Goal: Find specific page/section: Find specific page/section

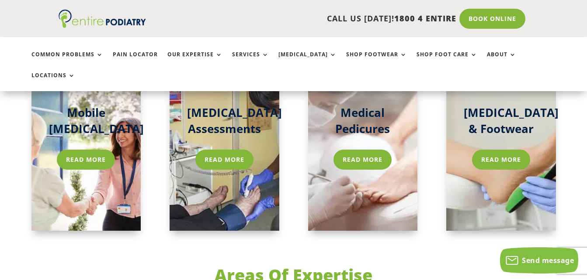
scroll to position [1411, 0]
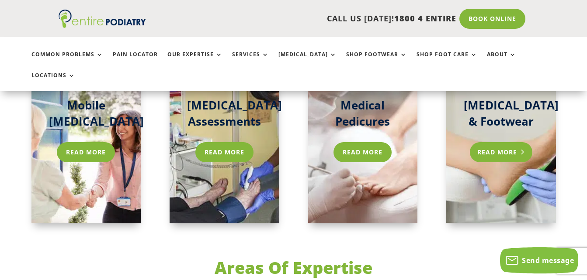
click at [502, 142] on link "Read More" at bounding box center [500, 152] width 62 height 20
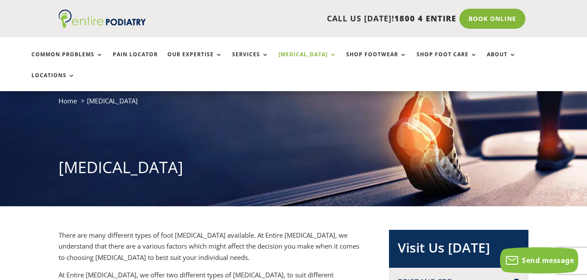
scroll to position [27, 0]
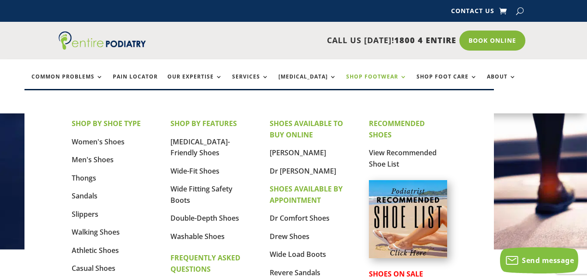
click at [372, 76] on link "Shop Footwear" at bounding box center [376, 83] width 61 height 19
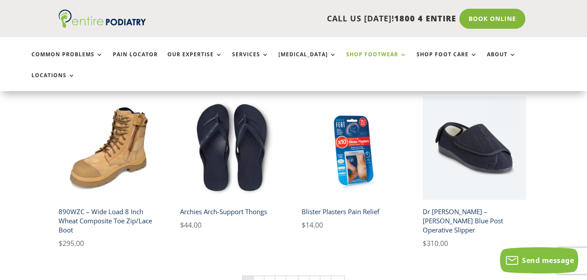
scroll to position [582, 0]
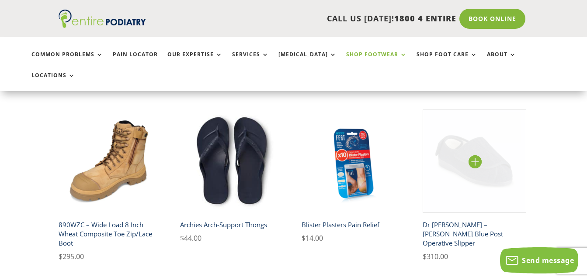
click at [493, 143] on img at bounding box center [474, 162] width 104 height 104
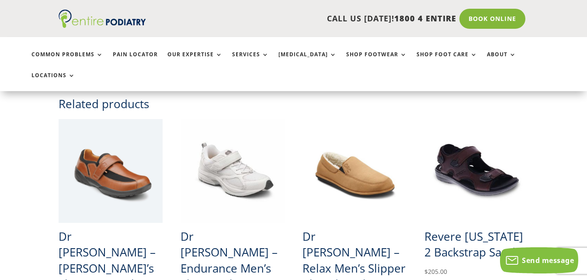
scroll to position [538, 0]
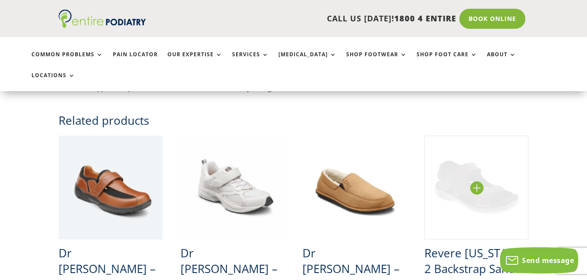
click at [487, 150] on img at bounding box center [476, 188] width 104 height 104
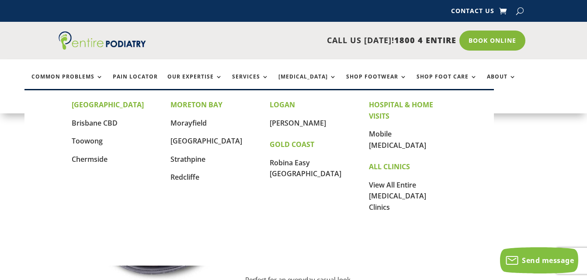
click at [75, 95] on link "Locations" at bounding box center [53, 104] width 44 height 19
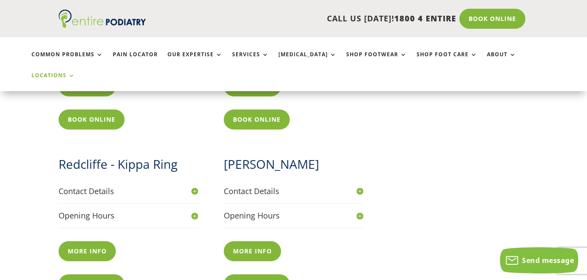
scroll to position [783, 0]
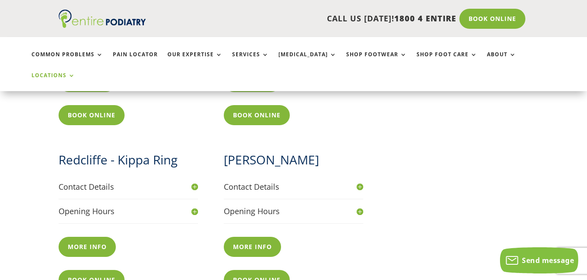
click at [90, 182] on h4 "Contact Details" at bounding box center [128, 187] width 139 height 11
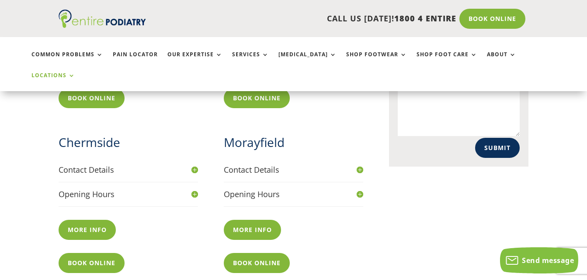
scroll to position [425, 0]
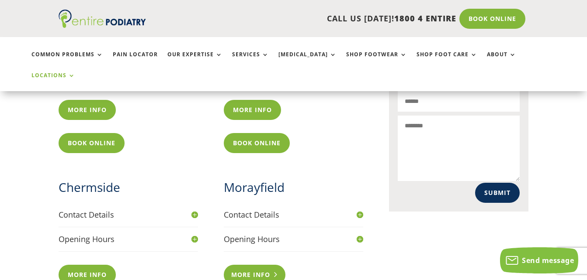
click at [258, 265] on link "More info" at bounding box center [255, 275] width 62 height 20
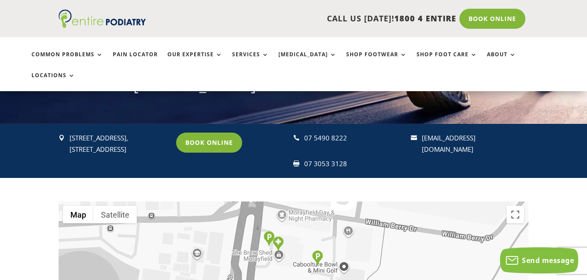
scroll to position [133, 0]
